Goal: Feedback & Contribution: Leave review/rating

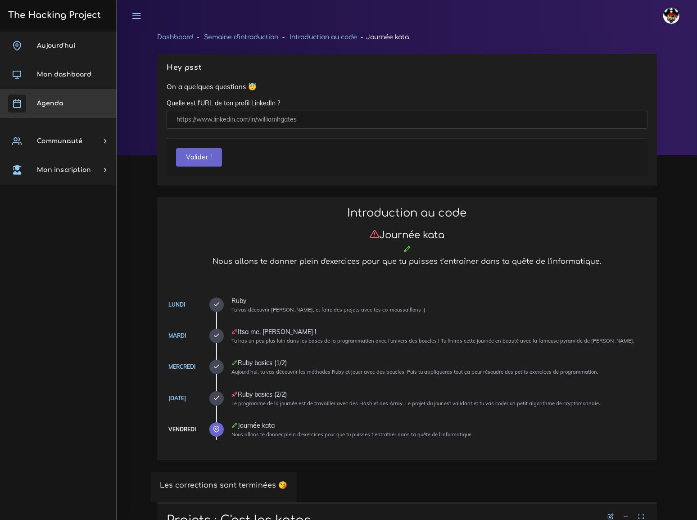
click at [58, 104] on span "Agenda" at bounding box center [50, 103] width 26 height 7
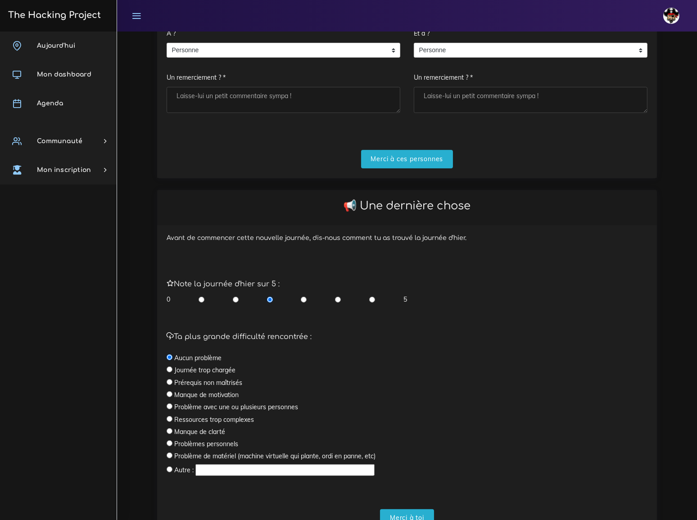
scroll to position [181, 0]
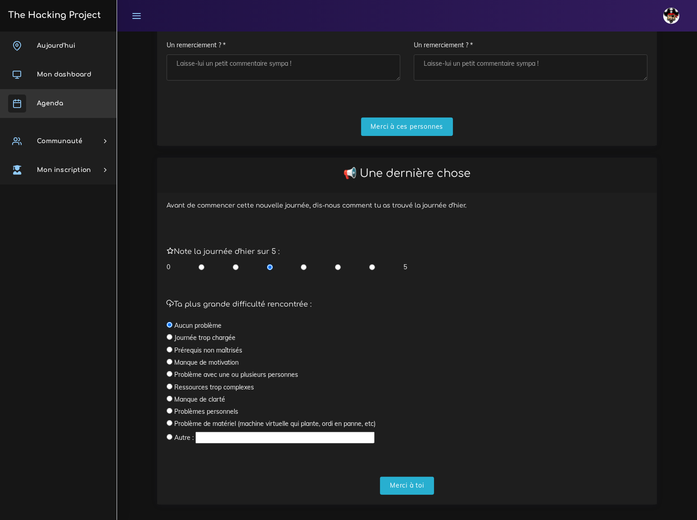
click at [46, 100] on span "Agenda" at bounding box center [50, 103] width 26 height 7
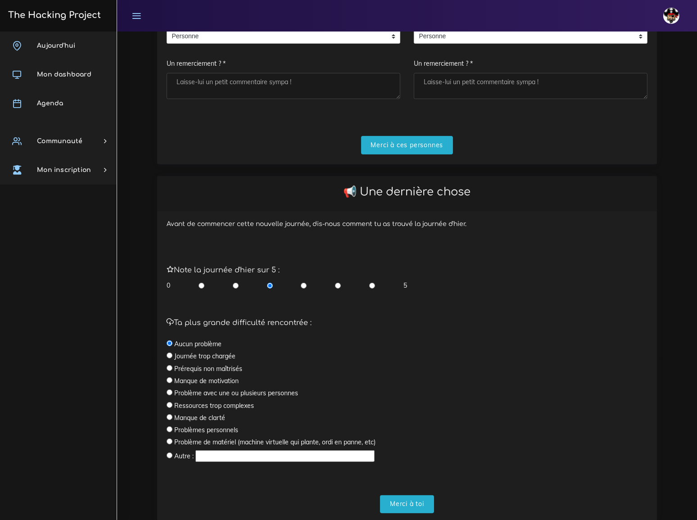
scroll to position [181, 0]
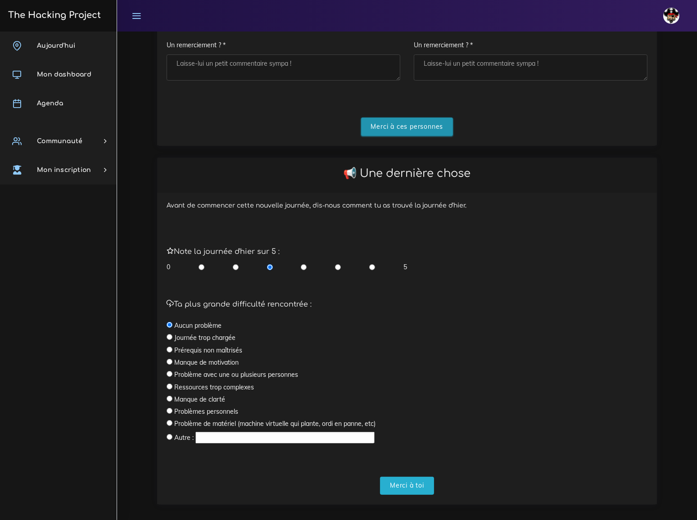
click at [412, 117] on input "Merci à ces personnes" at bounding box center [407, 126] width 92 height 18
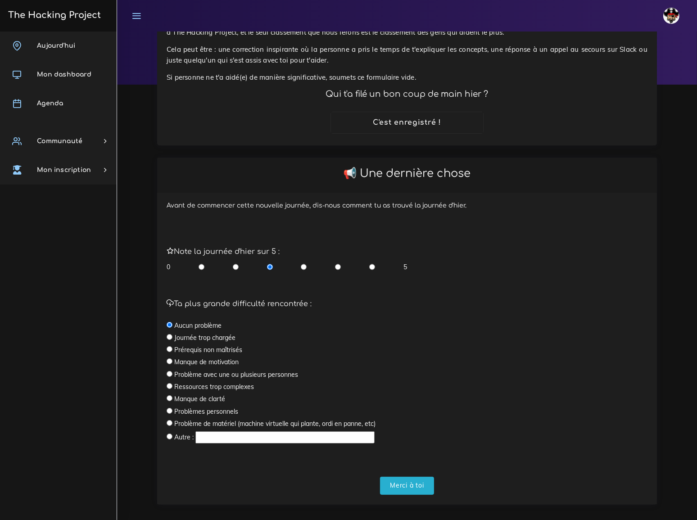
click at [337, 262] on input "radio" at bounding box center [338, 266] width 6 height 9
radio input "true"
click at [414, 479] on input "Merci à toi" at bounding box center [407, 486] width 54 height 18
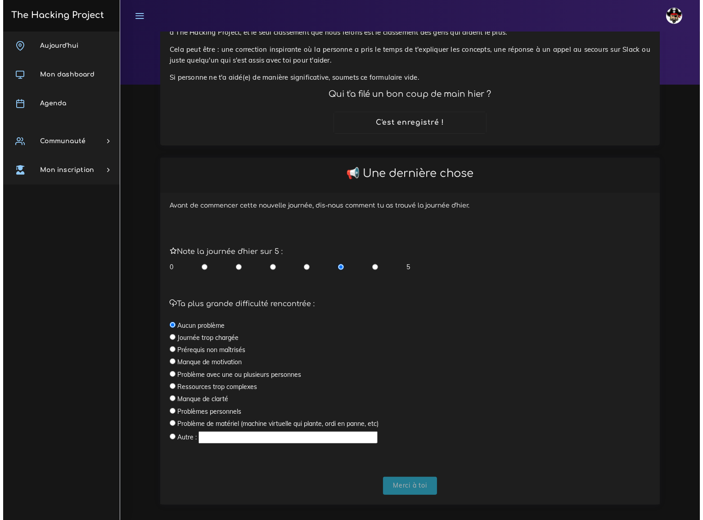
scroll to position [0, 0]
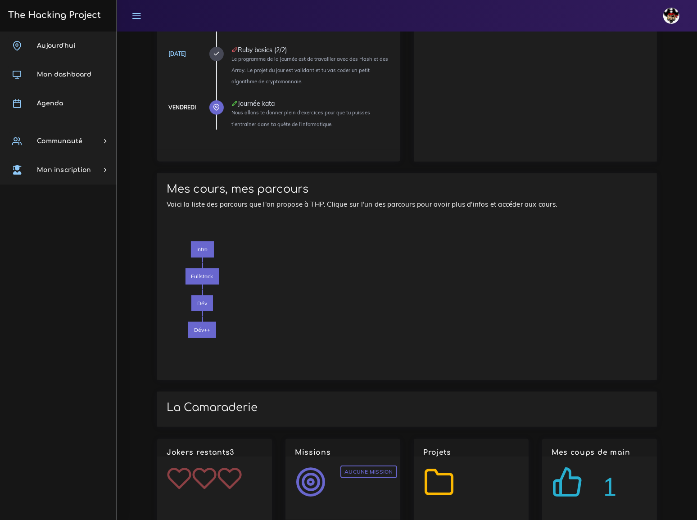
scroll to position [732, 0]
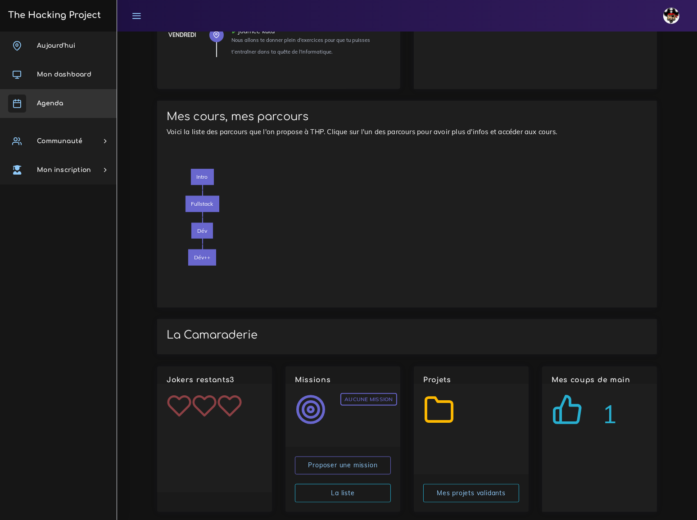
click at [52, 101] on span "Agenda" at bounding box center [50, 103] width 26 height 7
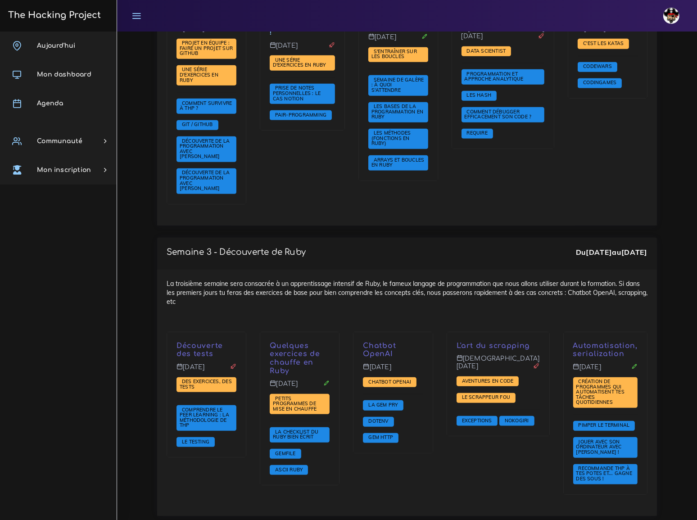
scroll to position [729, 0]
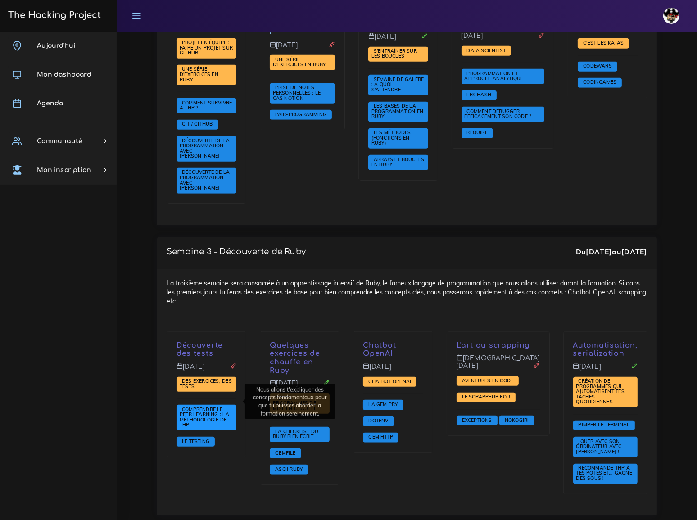
click at [210, 406] on span "Comprendre le peer learning : la méthodologie de THP" at bounding box center [204, 417] width 49 height 22
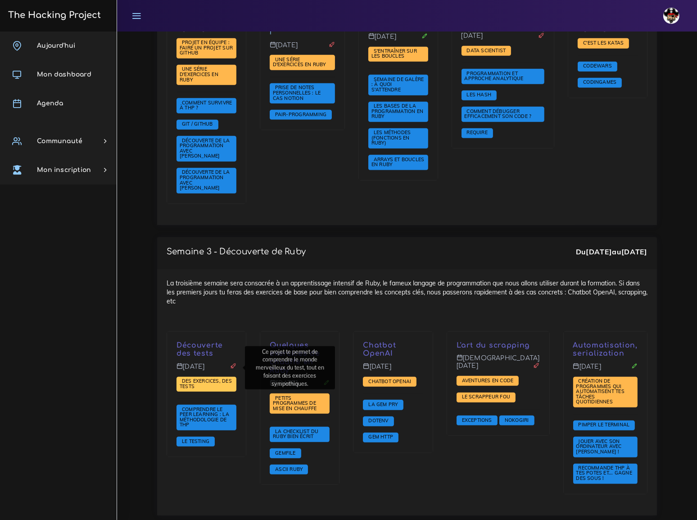
click at [203, 378] on span "Des exercices, des tests" at bounding box center [206, 384] width 52 height 12
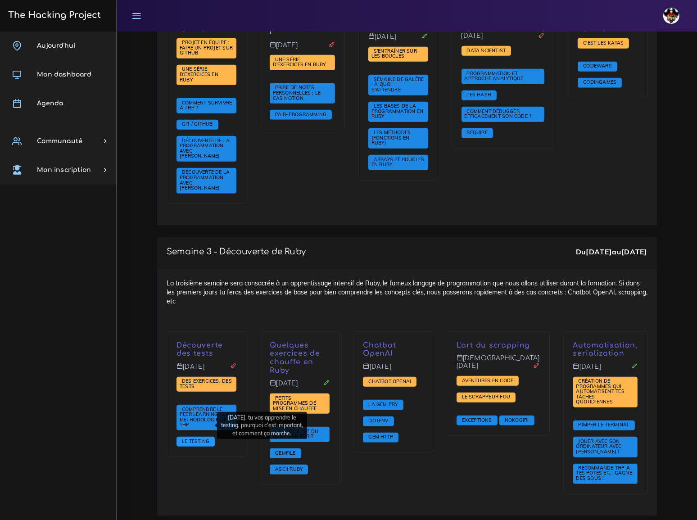
click at [201, 438] on span "Le testing" at bounding box center [196, 441] width 32 height 6
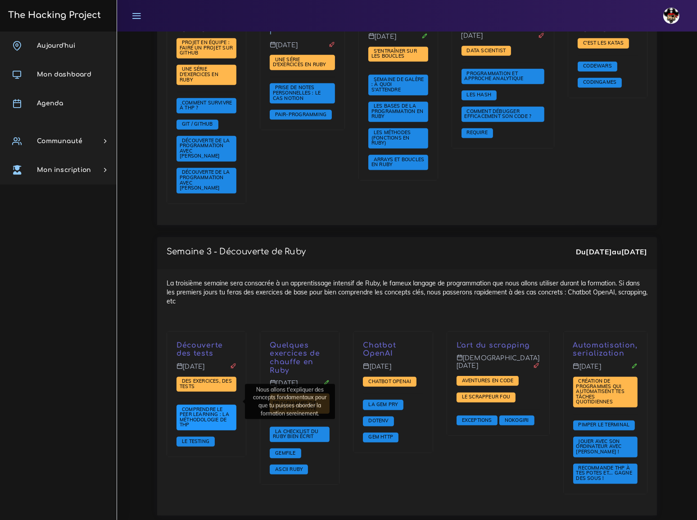
click at [201, 406] on span "Comprendre le peer learning : la méthodologie de THP" at bounding box center [204, 417] width 49 height 22
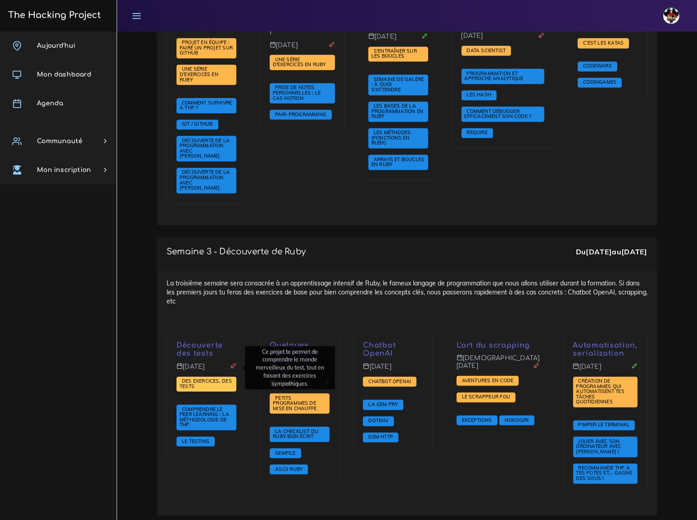
click at [199, 378] on span "Des exercices, des tests" at bounding box center [206, 384] width 52 height 12
